Goal: Transaction & Acquisition: Purchase product/service

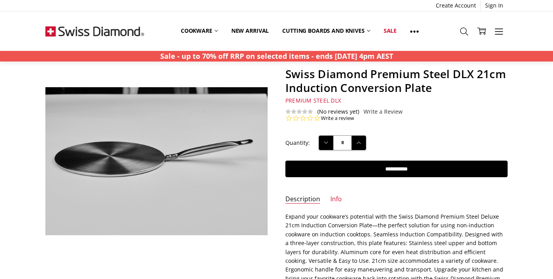
scroll to position [47, 0]
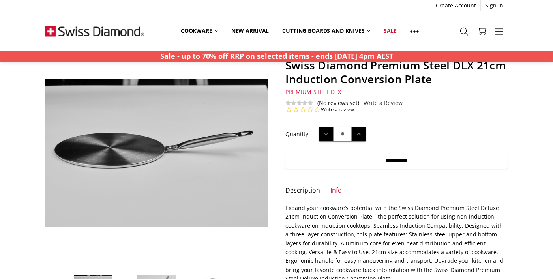
click at [385, 161] on input "**********" at bounding box center [396, 160] width 222 height 17
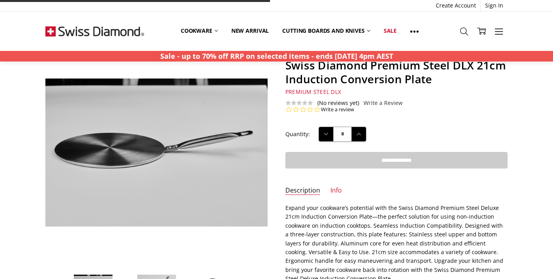
type input "**********"
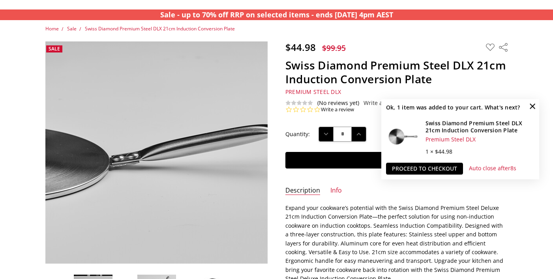
scroll to position [0, 0]
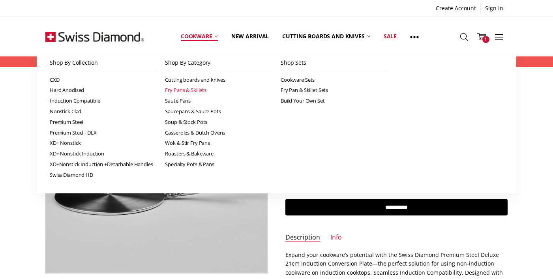
click at [191, 87] on link "Fry Pans & Skillets" at bounding box center [218, 90] width 107 height 11
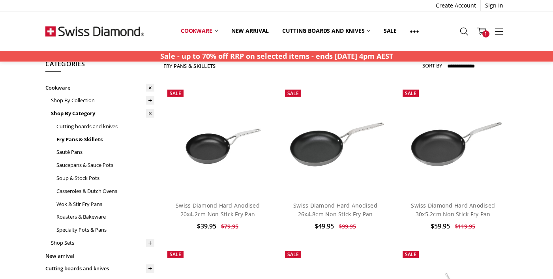
scroll to position [13, 0]
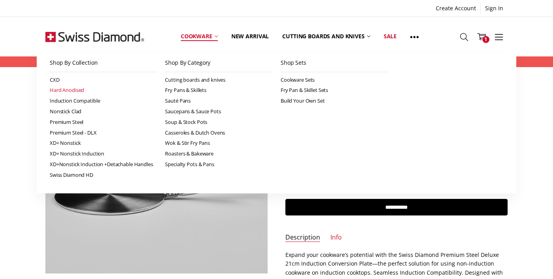
click at [72, 91] on link "Hard Anodised" at bounding box center [103, 90] width 107 height 11
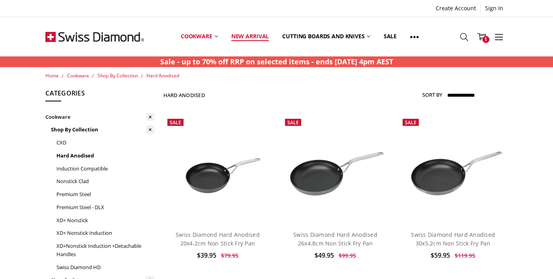
click at [251, 35] on link "New arrival" at bounding box center [249, 36] width 51 height 35
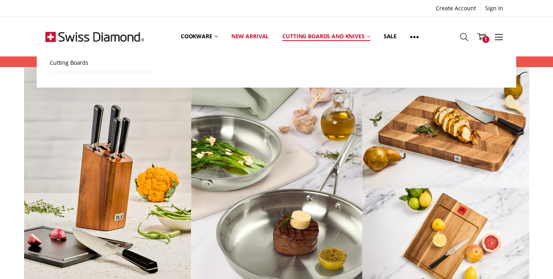
click at [306, 33] on link "Cutting boards and knives" at bounding box center [325, 36] width 101 height 35
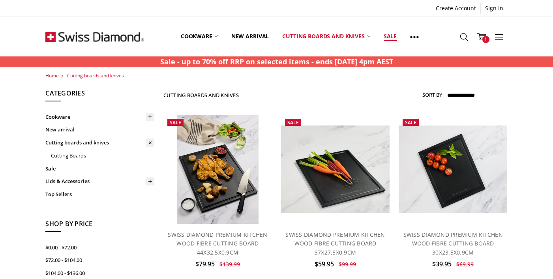
click at [388, 37] on link "Sale" at bounding box center [390, 36] width 26 height 35
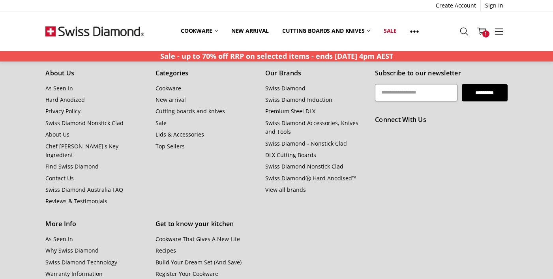
scroll to position [2097, 0]
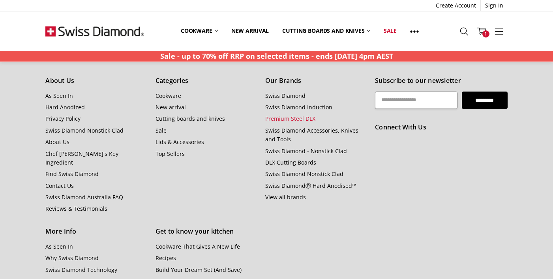
click at [292, 115] on link "Premium Steel DLX" at bounding box center [290, 118] width 50 height 7
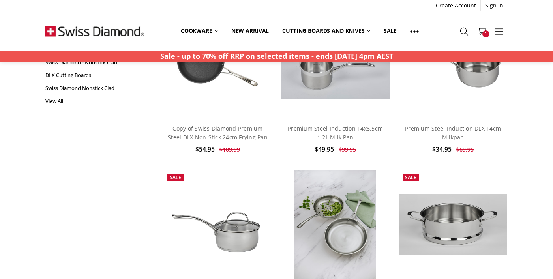
scroll to position [97, 0]
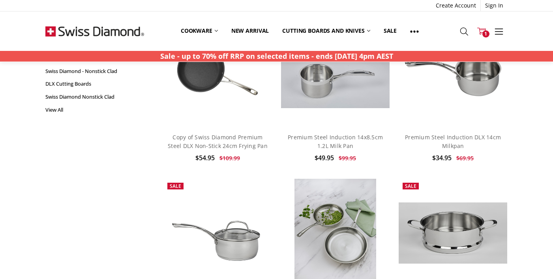
click at [483, 33] on span "1" at bounding box center [485, 33] width 7 height 7
